Goal: Complete application form: Complete application form

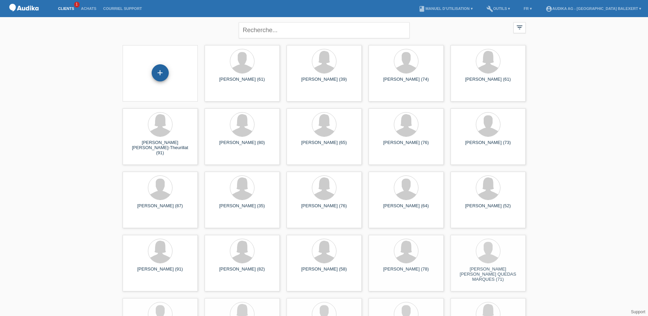
click at [165, 76] on div "+" at bounding box center [160, 72] width 17 height 17
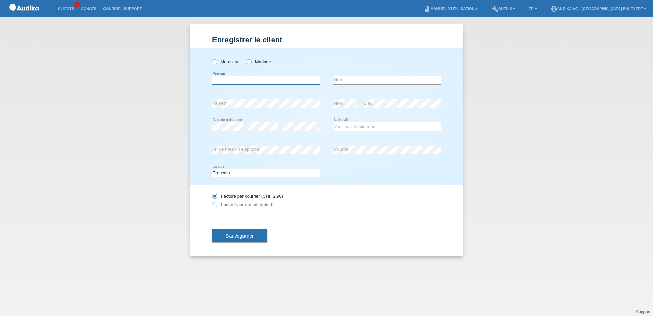
click at [230, 78] on input "text" at bounding box center [266, 80] width 108 height 9
click at [220, 64] on label "Monsieur" at bounding box center [225, 61] width 27 height 5
click at [217, 64] on input "Monsieur" at bounding box center [214, 61] width 4 height 4
radio input "true"
click at [240, 81] on input "text" at bounding box center [266, 80] width 108 height 9
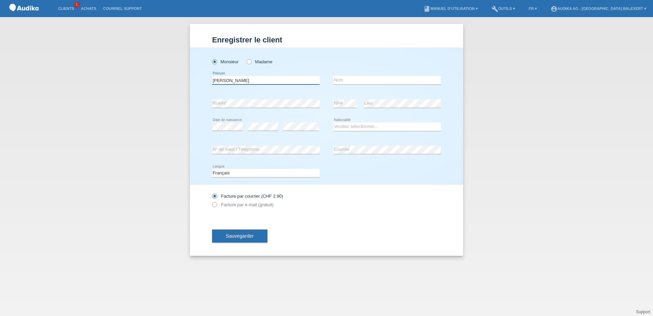
type input "[PERSON_NAME]"
click at [341, 78] on input "text" at bounding box center [387, 80] width 108 height 9
type input "Correnti"
click at [353, 104] on div "error NPA error Lieu" at bounding box center [387, 103] width 108 height 23
click at [343, 128] on select "Veuillez sélectionner... Suisse Allemagne Autriche Liechtenstein ------------ A…" at bounding box center [387, 126] width 108 height 8
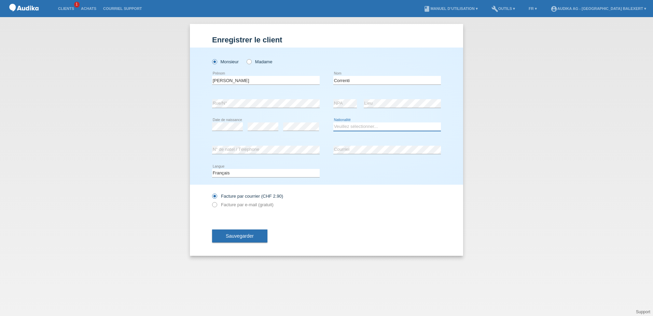
select select "CH"
click at [333, 122] on select "Veuillez sélectionner... Suisse Allemagne Autriche Liechtenstein ------------ A…" at bounding box center [387, 126] width 108 height 8
click at [251, 153] on div "error N° de natel / Téléphone" at bounding box center [266, 150] width 108 height 9
click at [244, 205] on label "Facture par e-mail (gratuit)" at bounding box center [242, 204] width 61 height 5
click at [211, 201] on icon at bounding box center [211, 201] width 0 height 0
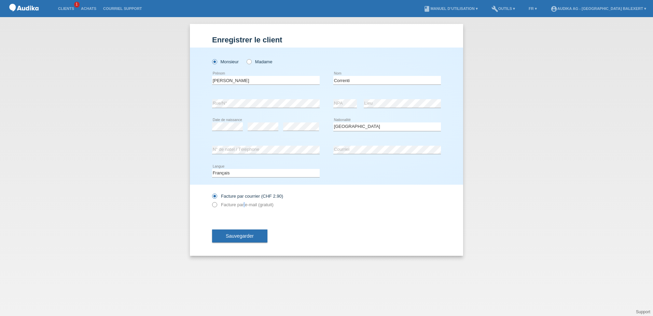
click at [211, 201] on icon at bounding box center [211, 201] width 0 height 0
click at [219, 204] on label "Facture par e-mail (gratuit)" at bounding box center [242, 204] width 61 height 5
click at [217, 204] on input "Facture par e-mail (gratuit)" at bounding box center [214, 206] width 4 height 9
radio input "true"
click at [247, 237] on span "Sauvegarder" at bounding box center [240, 235] width 28 height 5
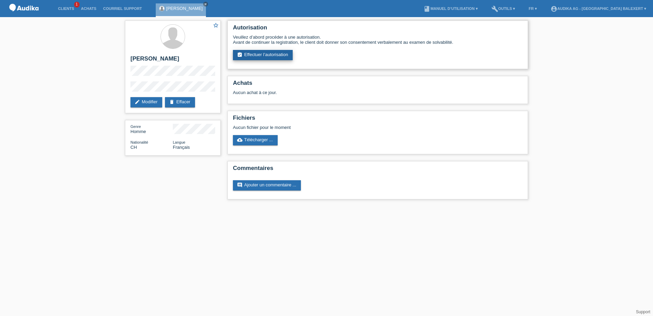
click at [271, 57] on link "assignment_turned_in Effectuer l’autorisation" at bounding box center [263, 55] width 60 height 10
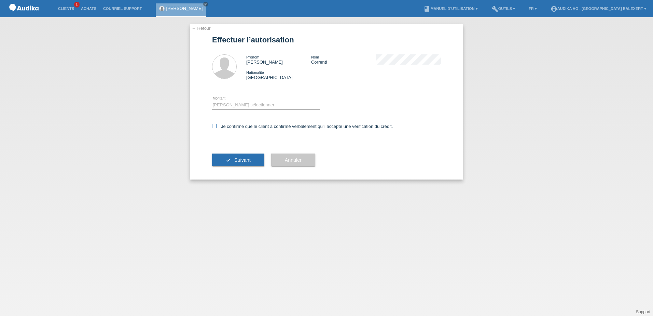
click at [215, 126] on icon at bounding box center [214, 126] width 4 height 4
click at [215, 126] on input "Je confirme que le client a confirmé verbalement qu'il accepte une vérification…" at bounding box center [214, 126] width 4 height 4
checkbox input "true"
click at [233, 103] on select "Veuillez sélectionner CHF 1.00 - CHF 499.00 CHF 500.00 - CHF 1'999.00 CHF 2'000…" at bounding box center [266, 105] width 108 height 8
select select "3"
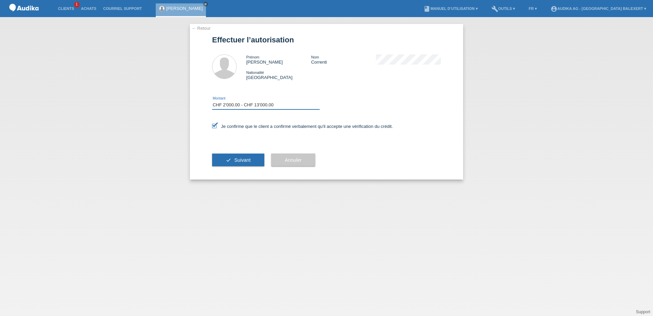
click at [212, 101] on select "Veuillez sélectionner CHF 1.00 - CHF 499.00 CHF 500.00 - CHF 1'999.00 CHF 2'000…" at bounding box center [266, 105] width 108 height 8
click at [238, 159] on span "Suivant" at bounding box center [242, 159] width 16 height 5
